Goal: Transaction & Acquisition: Obtain resource

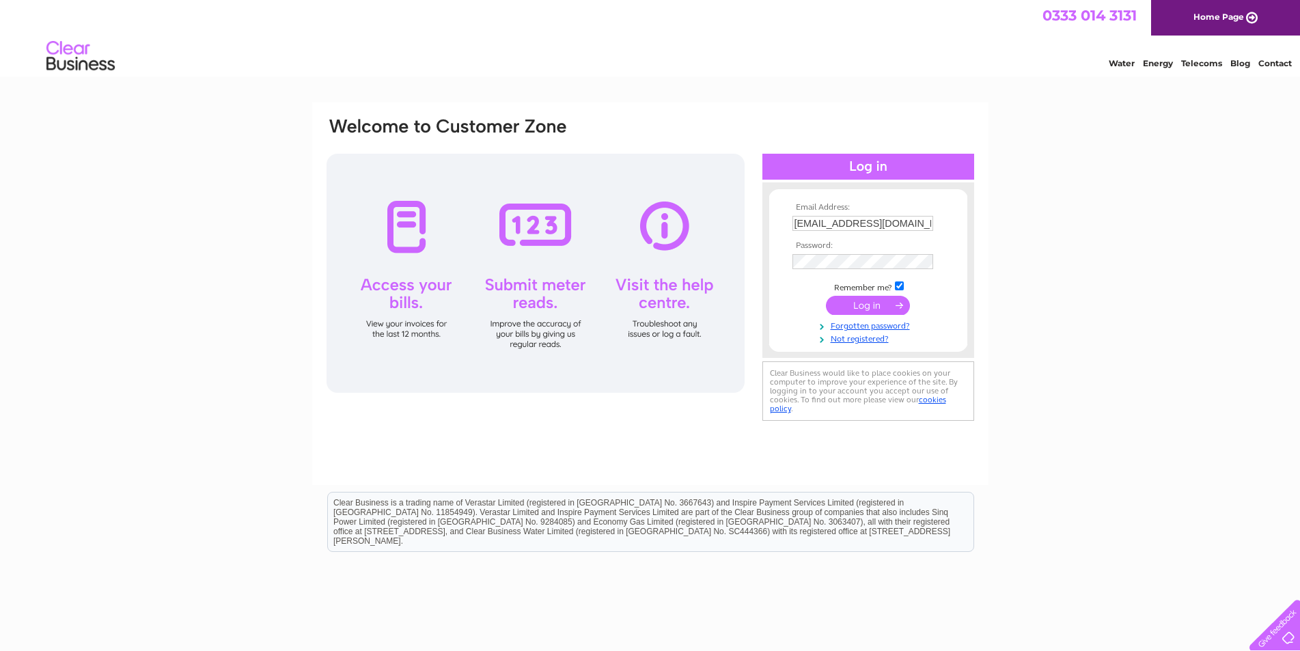
click at [820, 226] on input "rdove@dovedavies.com" at bounding box center [863, 223] width 141 height 15
type input "accounts@dovedavies.com"
click at [728, 247] on div "Email Address: accounts@dovedavies.com Password:" at bounding box center [650, 271] width 650 height 310
drag, startPoint x: 849, startPoint y: 310, endPoint x: 855, endPoint y: 307, distance: 7.0
click at [850, 310] on input "submit" at bounding box center [868, 306] width 84 height 19
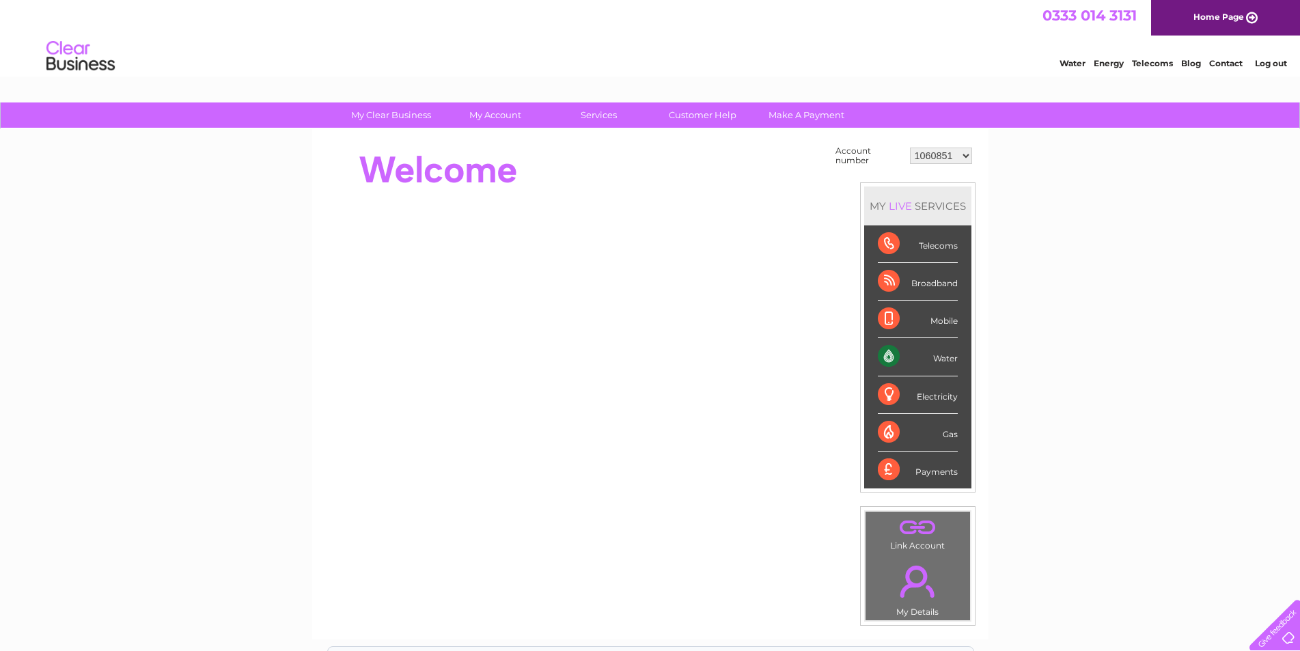
click at [964, 158] on select "1060851 1149958 30267066" at bounding box center [941, 156] width 62 height 16
click at [932, 355] on div "Water" at bounding box center [918, 357] width 80 height 38
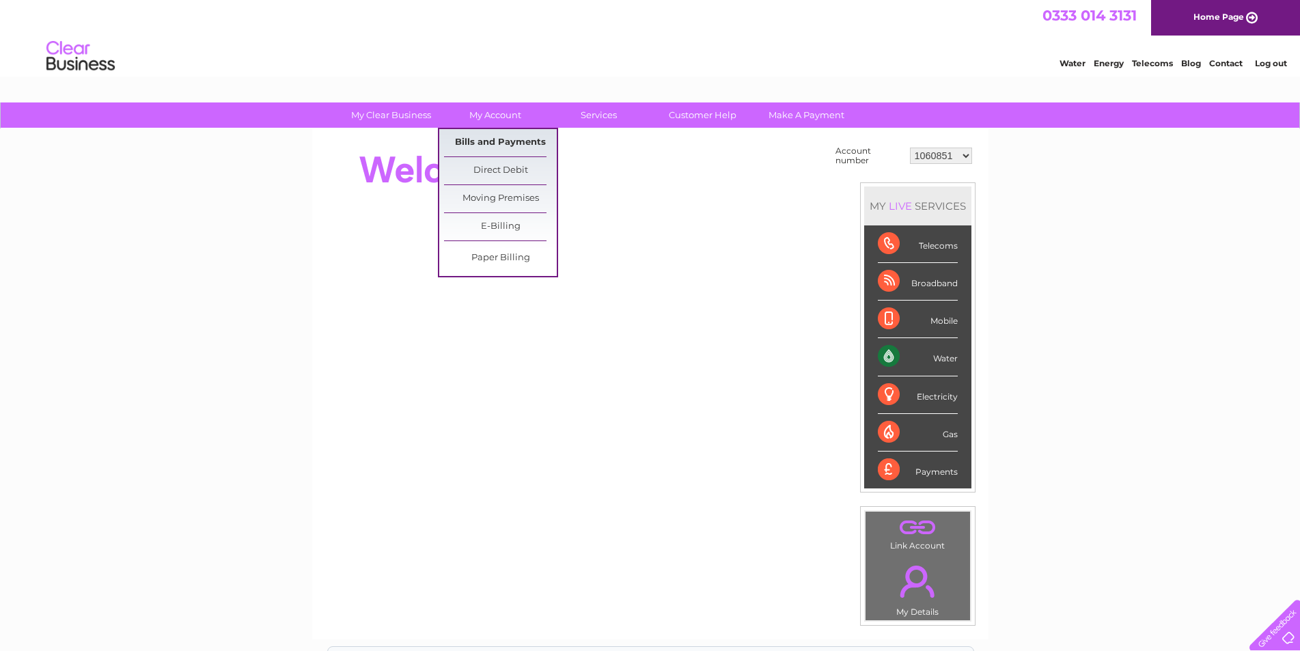
click at [497, 145] on link "Bills and Payments" at bounding box center [500, 142] width 113 height 27
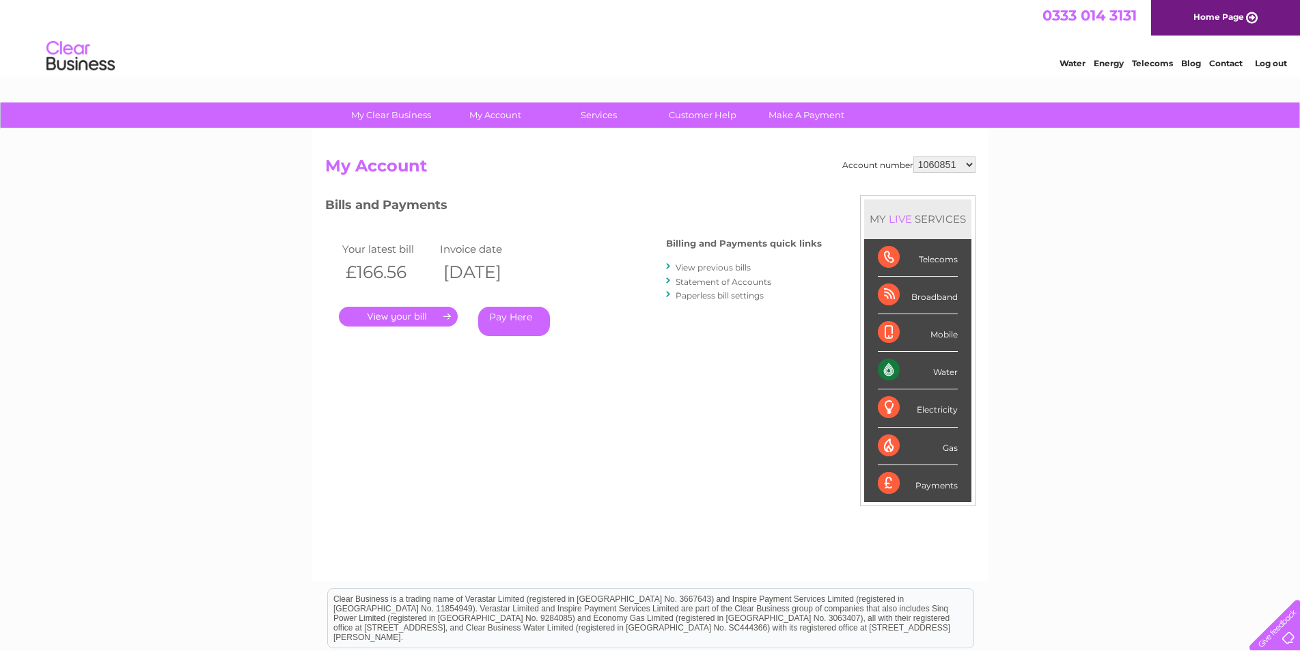
click at [397, 314] on link "." at bounding box center [398, 317] width 119 height 20
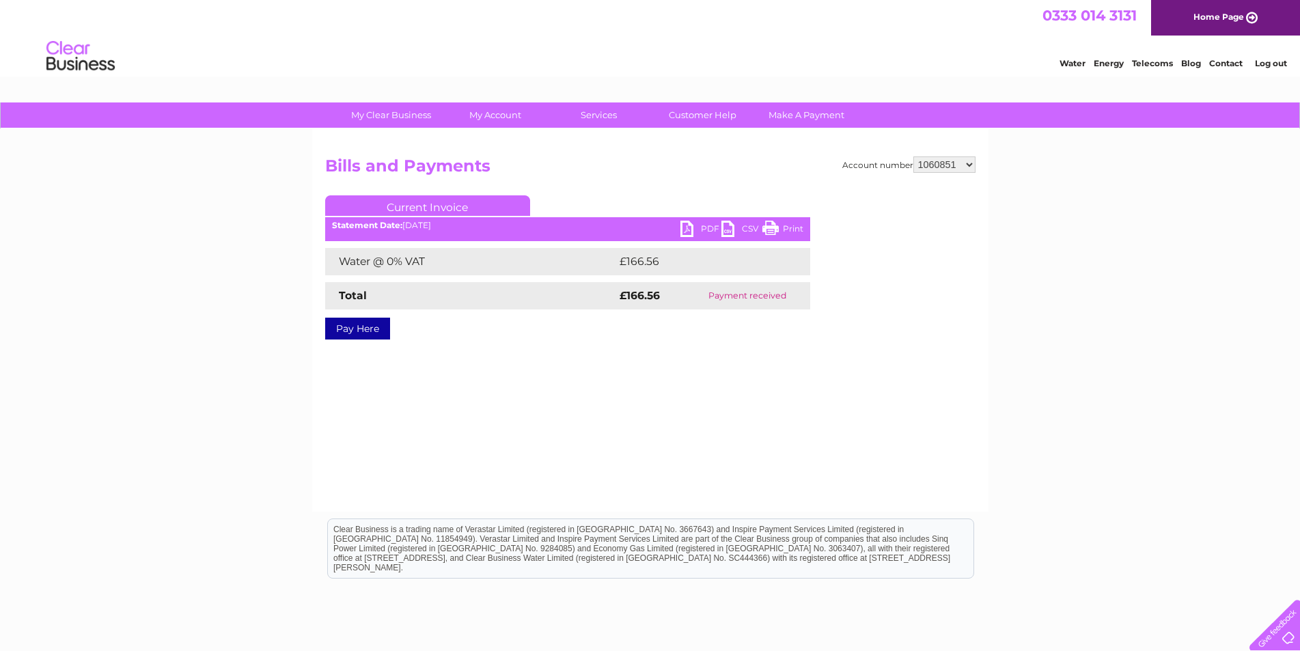
click at [689, 225] on link "PDF" at bounding box center [701, 231] width 41 height 20
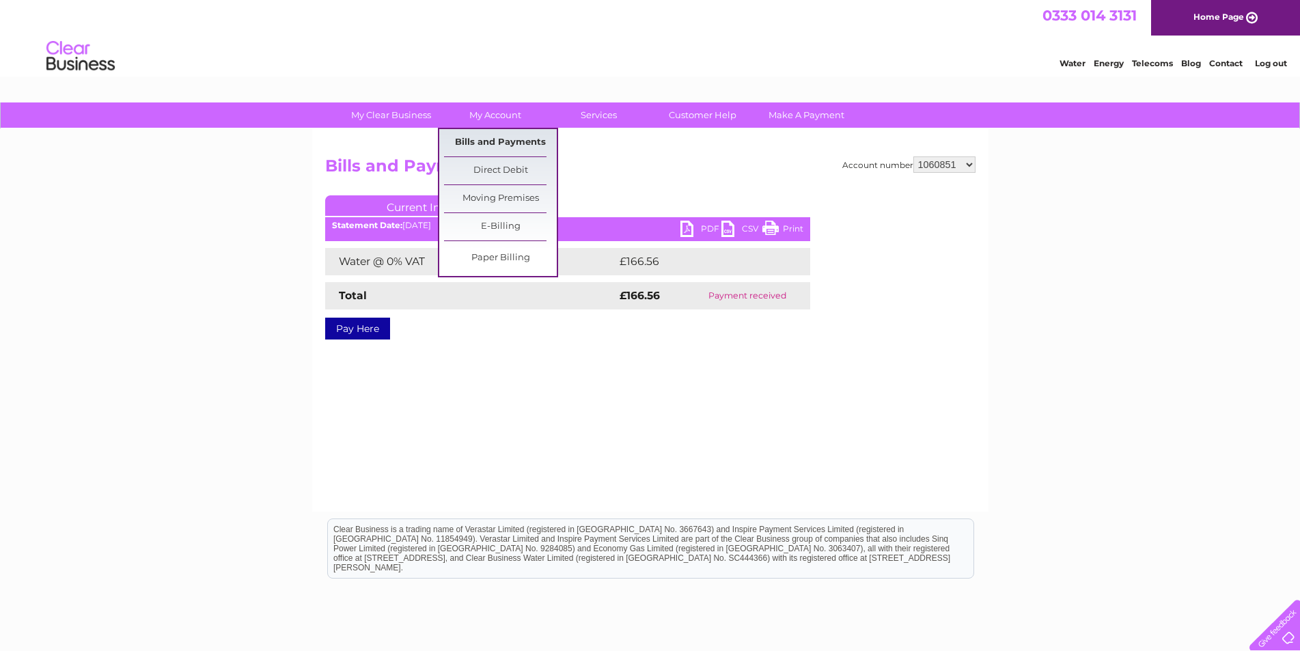
click at [499, 145] on link "Bills and Payments" at bounding box center [500, 142] width 113 height 27
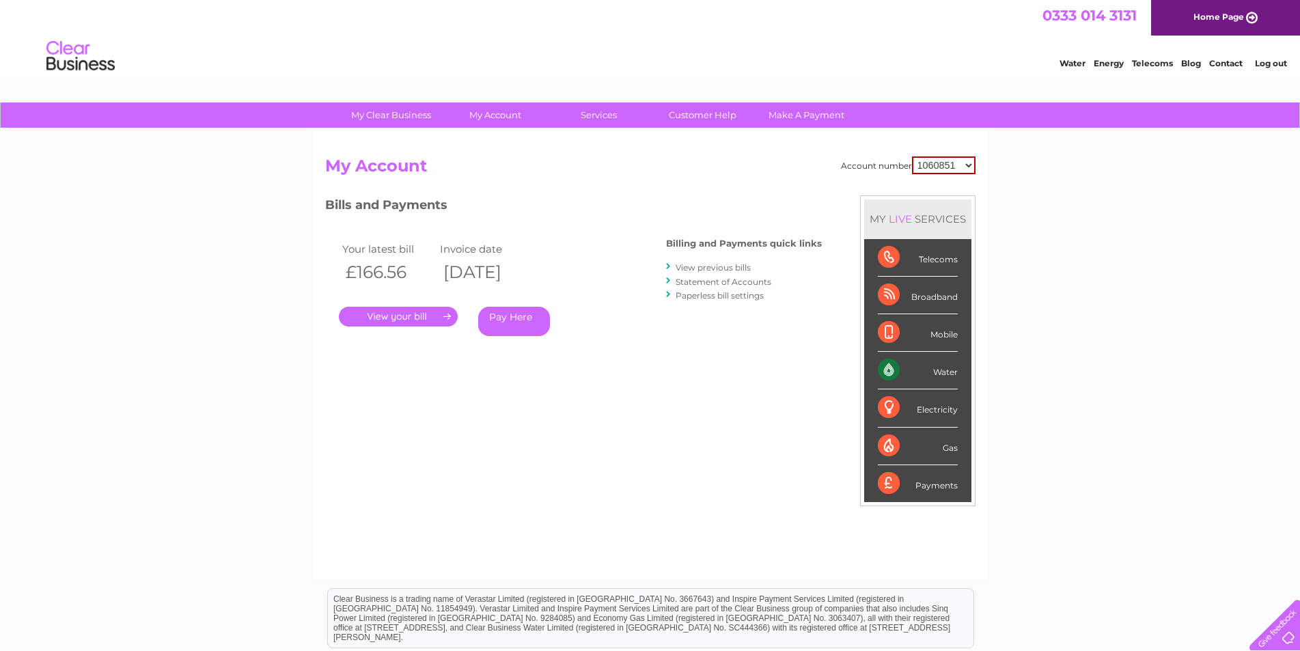
click at [725, 282] on link "Statement of Accounts" at bounding box center [724, 282] width 96 height 10
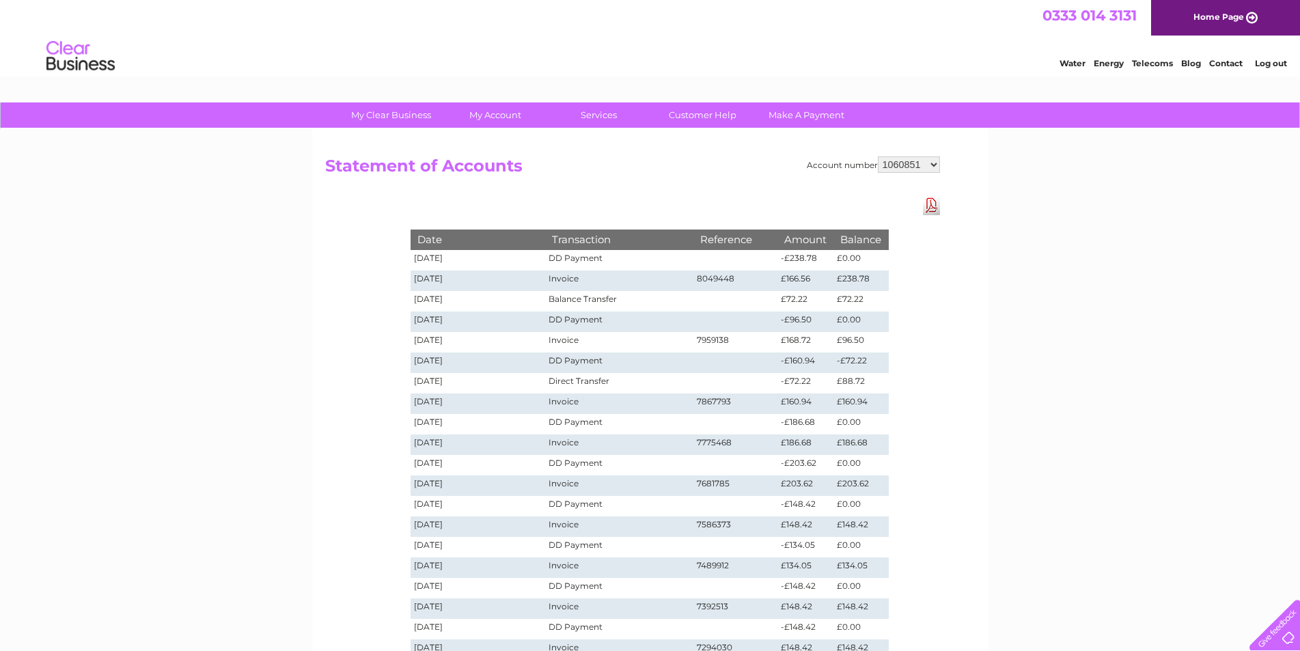
click at [933, 167] on select "1060851 1149958 30267066" at bounding box center [909, 164] width 62 height 16
select select "30267066"
click at [878, 156] on select "1060851 1149958 30267066" at bounding box center [909, 164] width 62 height 16
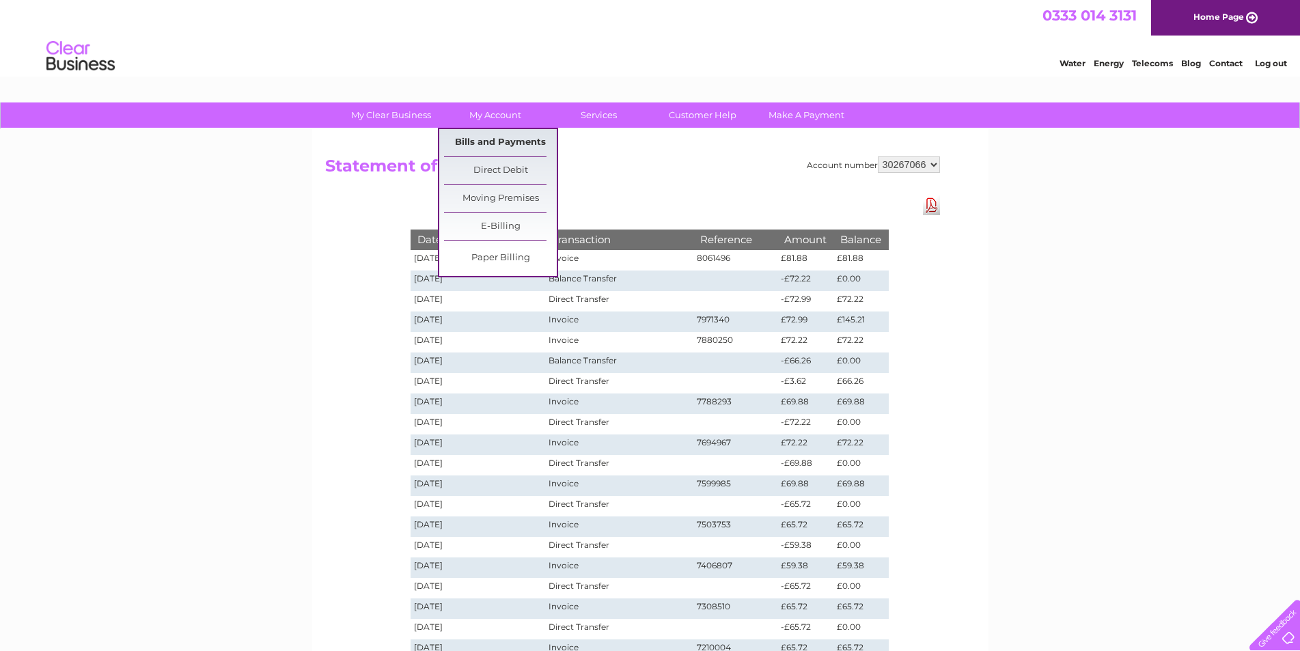
click at [501, 151] on link "Bills and Payments" at bounding box center [500, 142] width 113 height 27
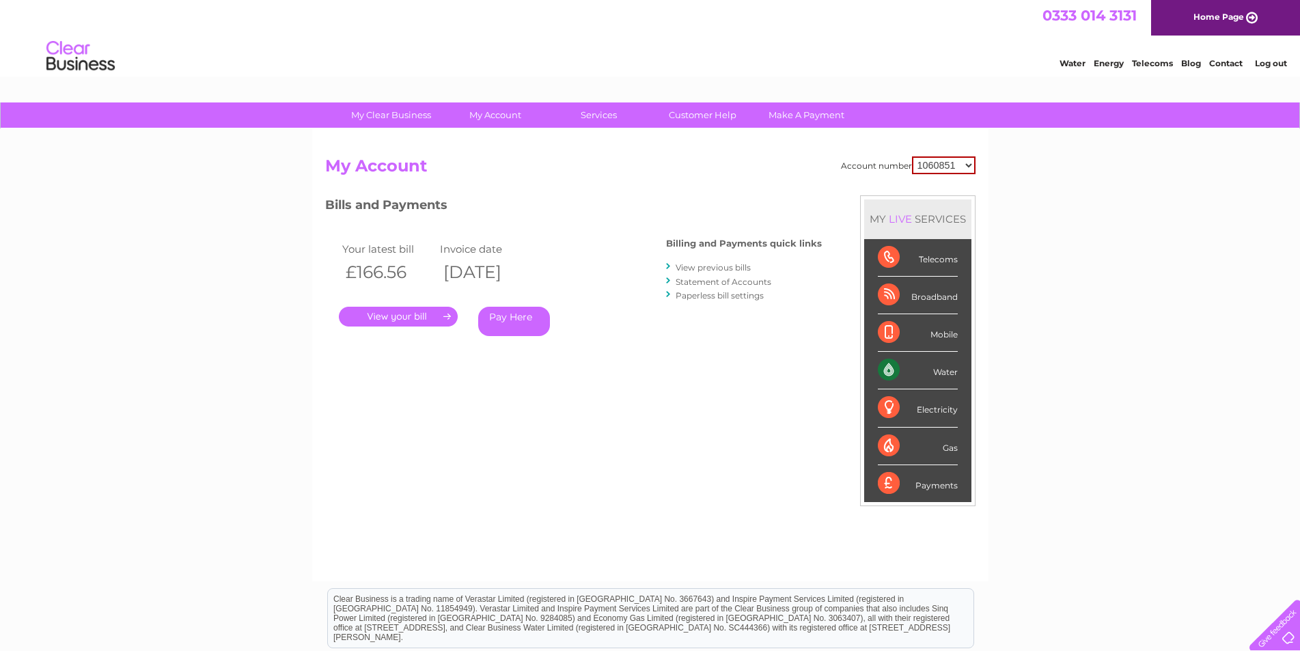
click at [417, 316] on link "." at bounding box center [398, 317] width 119 height 20
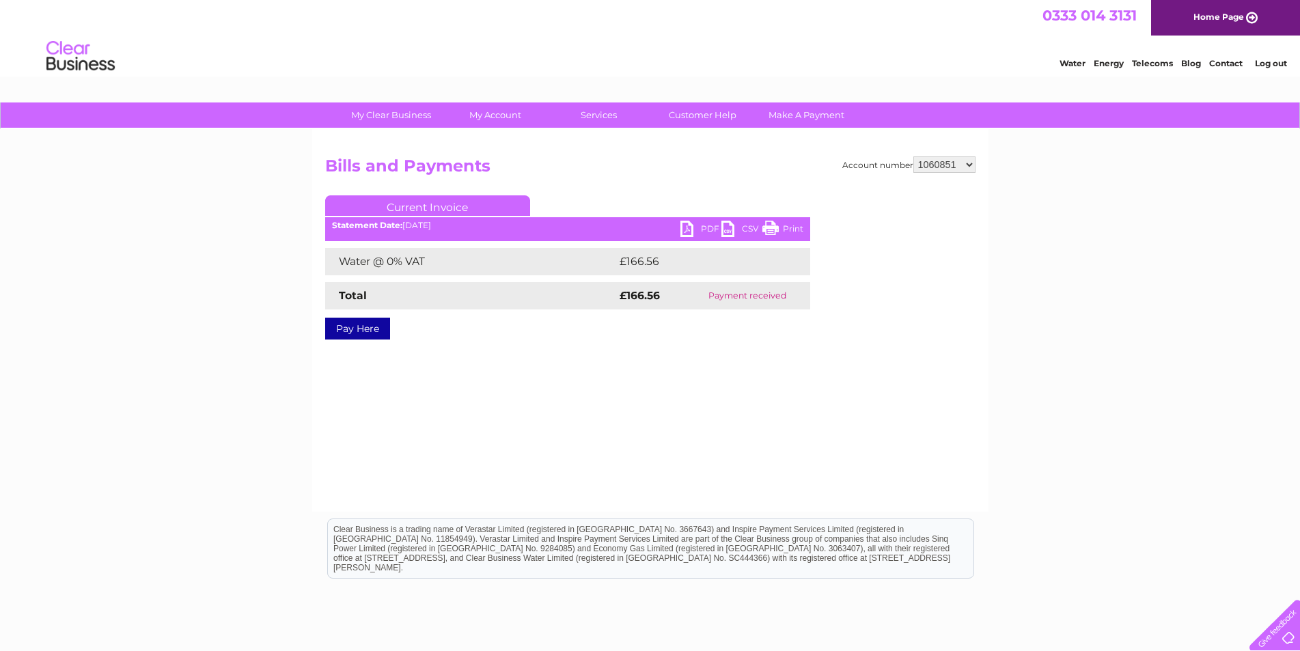
click at [707, 228] on link "PDF" at bounding box center [701, 231] width 41 height 20
